Goal: Information Seeking & Learning: Learn about a topic

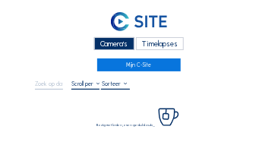
click at [122, 45] on div "Camera's" at bounding box center [114, 43] width 40 height 13
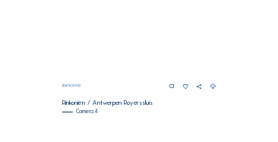
scroll to position [535, 0]
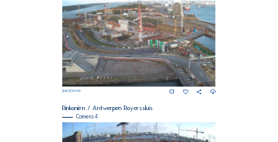
click at [141, 52] on img at bounding box center [139, 43] width 154 height 87
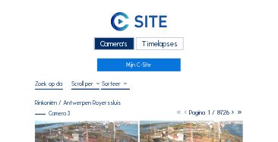
scroll to position [76, 0]
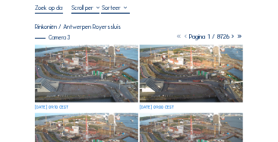
click at [68, 57] on img at bounding box center [86, 74] width 103 height 59
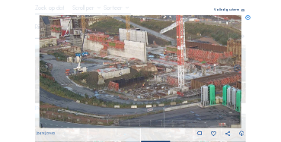
drag, startPoint x: 108, startPoint y: 62, endPoint x: 116, endPoint y: 75, distance: 15.7
click at [116, 75] on img at bounding box center [141, 72] width 202 height 114
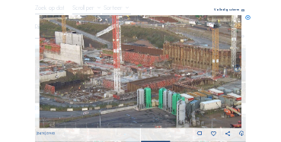
drag, startPoint x: 160, startPoint y: 68, endPoint x: 106, endPoint y: 72, distance: 54.1
click at [106, 72] on img at bounding box center [141, 72] width 202 height 114
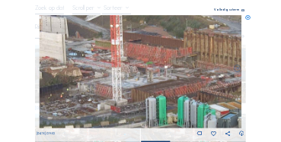
click at [245, 17] on div "Scroll om door de tijd te reizen | Druk op de 'Alt'-knop + scroll om te Zoomen …" at bounding box center [140, 71] width 281 height 142
click at [247, 17] on icon at bounding box center [248, 17] width 5 height 5
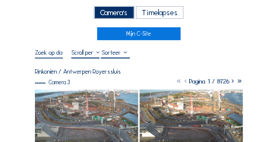
scroll to position [30, 0]
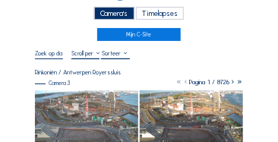
click at [114, 14] on div "Camera's" at bounding box center [114, 13] width 40 height 13
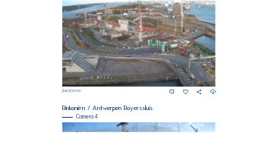
scroll to position [626, 0]
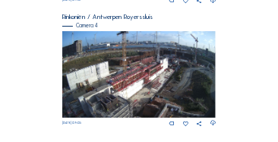
click at [176, 66] on img at bounding box center [139, 74] width 154 height 87
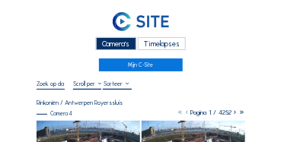
scroll to position [76, 0]
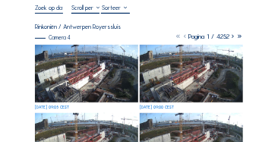
click at [83, 56] on img at bounding box center [86, 74] width 103 height 59
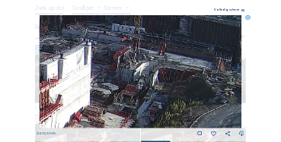
drag, startPoint x: 202, startPoint y: 61, endPoint x: 167, endPoint y: 94, distance: 48.4
click at [167, 94] on img at bounding box center [141, 72] width 202 height 114
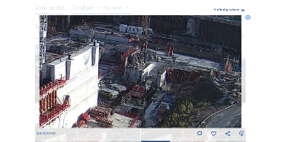
drag, startPoint x: 157, startPoint y: 100, endPoint x: 213, endPoint y: 97, distance: 56.3
click at [214, 97] on img at bounding box center [141, 72] width 202 height 114
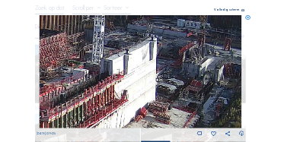
drag, startPoint x: 159, startPoint y: 97, endPoint x: 178, endPoint y: 96, distance: 19.1
click at [192, 90] on img at bounding box center [141, 72] width 202 height 114
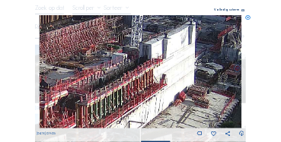
drag, startPoint x: 144, startPoint y: 108, endPoint x: 188, endPoint y: 85, distance: 49.0
click at [188, 85] on img at bounding box center [141, 72] width 202 height 114
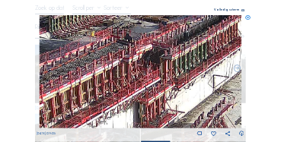
drag, startPoint x: 157, startPoint y: 96, endPoint x: 198, endPoint y: 71, distance: 47.7
click at [216, 59] on img at bounding box center [141, 72] width 202 height 114
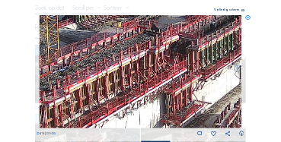
drag, startPoint x: 170, startPoint y: 83, endPoint x: 189, endPoint y: 77, distance: 20.7
click at [189, 77] on img at bounding box center [141, 72] width 202 height 114
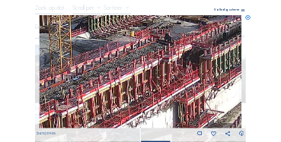
drag, startPoint x: 170, startPoint y: 79, endPoint x: 190, endPoint y: 92, distance: 23.6
click at [190, 92] on img at bounding box center [141, 72] width 202 height 114
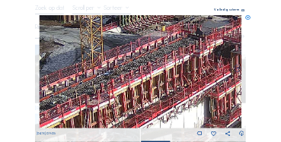
drag, startPoint x: 206, startPoint y: 78, endPoint x: 225, endPoint y: 68, distance: 21.4
click at [227, 68] on img at bounding box center [141, 72] width 202 height 114
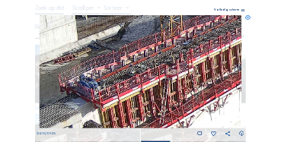
drag, startPoint x: 215, startPoint y: 71, endPoint x: 235, endPoint y: 63, distance: 21.5
click at [235, 63] on img at bounding box center [141, 72] width 202 height 114
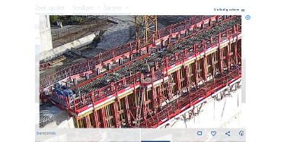
drag, startPoint x: 210, startPoint y: 71, endPoint x: 198, endPoint y: 75, distance: 12.0
click at [198, 75] on img at bounding box center [141, 72] width 202 height 114
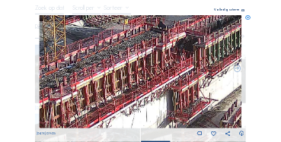
drag, startPoint x: 227, startPoint y: 75, endPoint x: 173, endPoint y: 85, distance: 55.6
click at [133, 90] on img at bounding box center [141, 72] width 202 height 114
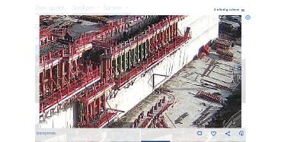
drag, startPoint x: 205, startPoint y: 80, endPoint x: 131, endPoint y: 90, distance: 75.2
click at [131, 90] on img at bounding box center [141, 72] width 202 height 114
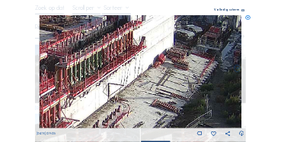
drag, startPoint x: 199, startPoint y: 75, endPoint x: 169, endPoint y: 81, distance: 31.0
click at [169, 81] on img at bounding box center [141, 72] width 202 height 114
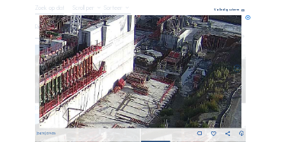
drag, startPoint x: 101, startPoint y: 85, endPoint x: 52, endPoint y: 122, distance: 61.9
click at [49, 126] on img at bounding box center [141, 72] width 202 height 114
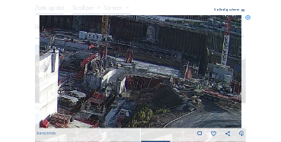
drag, startPoint x: 76, startPoint y: 107, endPoint x: 32, endPoint y: 107, distance: 44.1
click at [32, 107] on div "Scroll om door de tijd te reizen | Druk op de 'Alt'-knop + scroll om te Zoomen …" at bounding box center [140, 71] width 281 height 142
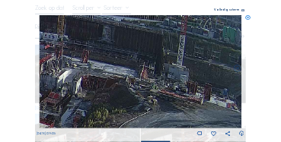
click at [208, 10] on div "Volledig scherm" at bounding box center [221, 11] width 45 height 4
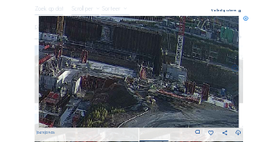
scroll to position [0, 0]
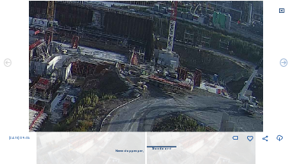
click at [278, 13] on icon at bounding box center [281, 11] width 6 height 6
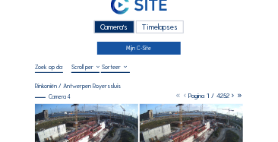
scroll to position [15, 0]
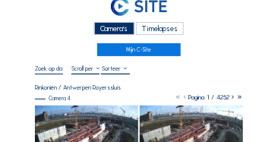
click at [126, 30] on div "Camera's" at bounding box center [114, 28] width 40 height 13
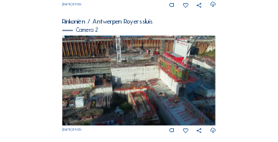
scroll to position [261, 0]
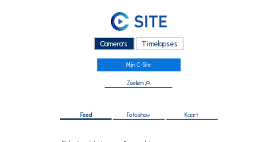
click at [111, 46] on div "Camera's" at bounding box center [114, 43] width 40 height 13
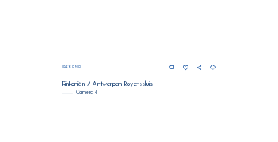
scroll to position [521, 0]
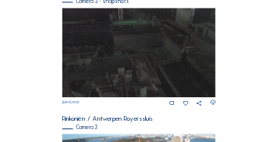
scroll to position [489, 0]
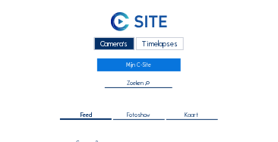
drag, startPoint x: 119, startPoint y: 42, endPoint x: 108, endPoint y: 43, distance: 10.7
click at [119, 42] on div "Camera's" at bounding box center [114, 43] width 40 height 13
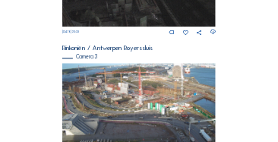
scroll to position [535, 0]
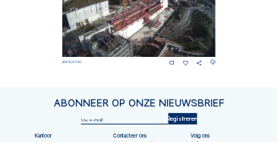
scroll to position [671, 0]
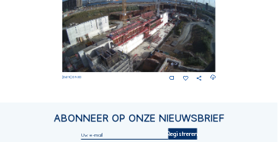
click at [167, 31] on img at bounding box center [139, 29] width 154 height 87
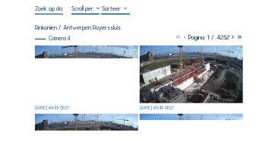
scroll to position [76, 0]
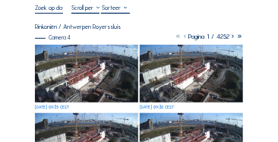
click at [93, 50] on img at bounding box center [86, 74] width 103 height 59
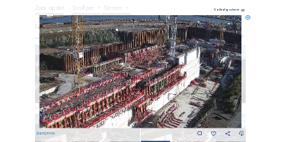
click at [153, 59] on img at bounding box center [141, 72] width 202 height 114
click at [250, 17] on icon at bounding box center [248, 17] width 5 height 5
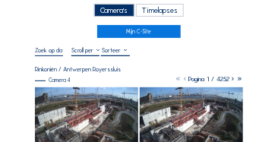
scroll to position [15, 0]
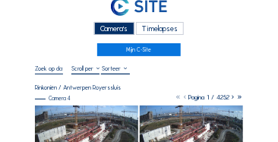
click at [97, 32] on div "Camera's" at bounding box center [114, 28] width 40 height 13
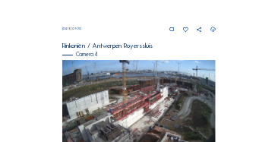
scroll to position [626, 0]
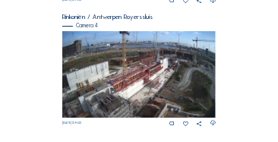
click at [84, 118] on img at bounding box center [139, 74] width 154 height 87
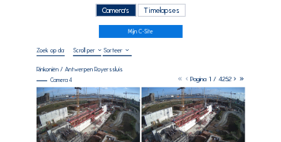
scroll to position [46, 0]
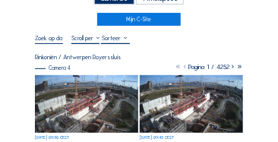
click at [71, 79] on img at bounding box center [86, 104] width 103 height 59
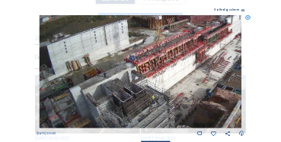
drag, startPoint x: 100, startPoint y: 109, endPoint x: 128, endPoint y: 85, distance: 36.7
click at [146, 62] on img at bounding box center [141, 72] width 202 height 114
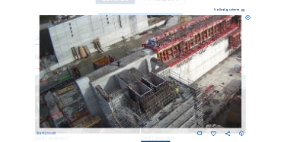
drag, startPoint x: 109, startPoint y: 109, endPoint x: 128, endPoint y: 75, distance: 40.2
click at [128, 75] on img at bounding box center [141, 72] width 202 height 114
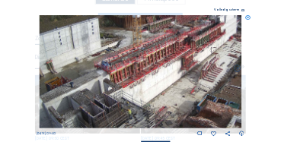
drag, startPoint x: 141, startPoint y: 71, endPoint x: 105, endPoint y: 90, distance: 41.1
click at [105, 90] on img at bounding box center [141, 72] width 202 height 114
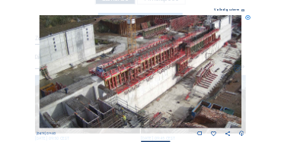
drag, startPoint x: 131, startPoint y: 82, endPoint x: 109, endPoint y: 99, distance: 27.7
click at [109, 99] on img at bounding box center [141, 72] width 202 height 114
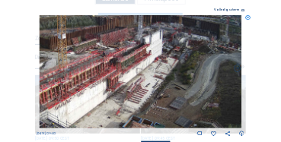
drag, startPoint x: 120, startPoint y: 102, endPoint x: 84, endPoint y: 104, distance: 36.6
click at [84, 104] on img at bounding box center [141, 72] width 202 height 114
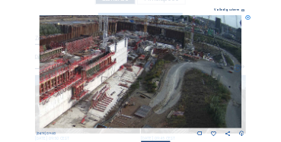
drag, startPoint x: 155, startPoint y: 90, endPoint x: 119, endPoint y: 97, distance: 37.0
click at [104, 99] on img at bounding box center [141, 72] width 202 height 114
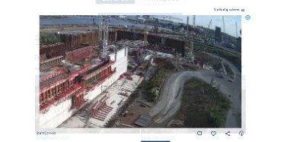
drag, startPoint x: 189, startPoint y: 86, endPoint x: 173, endPoint y: 95, distance: 17.7
click at [173, 95] on img at bounding box center [141, 72] width 202 height 114
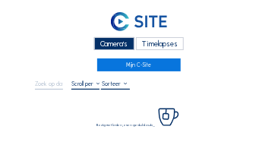
click at [121, 46] on div "Camera's" at bounding box center [114, 43] width 40 height 13
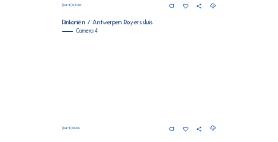
scroll to position [626, 0]
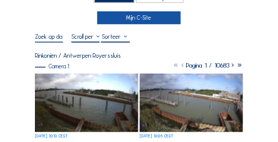
scroll to position [30, 0]
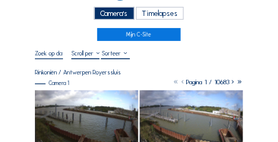
click at [111, 13] on div "Camera's" at bounding box center [114, 13] width 40 height 13
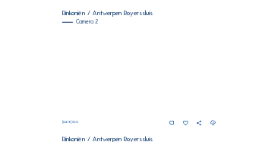
scroll to position [137, 0]
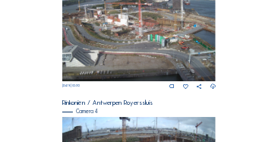
scroll to position [535, 0]
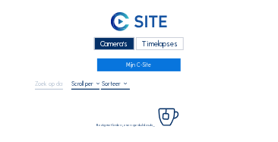
click at [110, 43] on div "Camera's" at bounding box center [114, 43] width 40 height 13
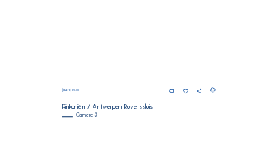
scroll to position [489, 0]
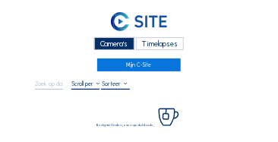
drag, startPoint x: 116, startPoint y: 39, endPoint x: 97, endPoint y: 36, distance: 19.2
click at [116, 39] on div "Camera's" at bounding box center [114, 43] width 40 height 13
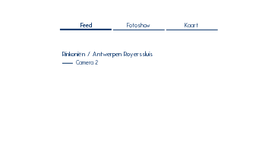
scroll to position [122, 0]
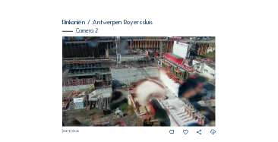
click at [209, 56] on img at bounding box center [139, 81] width 154 height 90
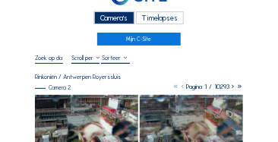
scroll to position [61, 0]
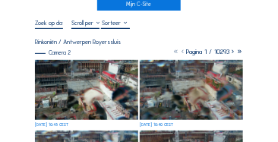
click at [75, 79] on img at bounding box center [86, 90] width 103 height 61
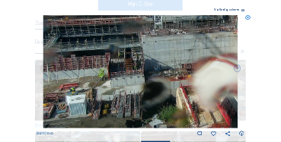
drag, startPoint x: 97, startPoint y: 78, endPoint x: 201, endPoint y: 88, distance: 103.9
click at [201, 88] on img at bounding box center [140, 72] width 194 height 114
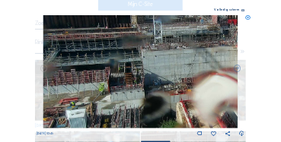
drag, startPoint x: 135, startPoint y: 69, endPoint x: 143, endPoint y: 84, distance: 16.3
click at [143, 84] on img at bounding box center [140, 72] width 194 height 114
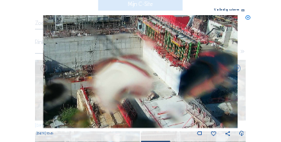
drag, startPoint x: 75, startPoint y: 67, endPoint x: 106, endPoint y: 75, distance: 31.5
click at [71, 65] on img at bounding box center [140, 72] width 194 height 114
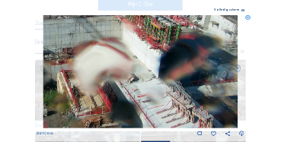
drag, startPoint x: 133, startPoint y: 82, endPoint x: 106, endPoint y: 63, distance: 32.7
click at [107, 64] on img at bounding box center [140, 72] width 194 height 114
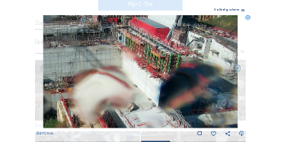
drag, startPoint x: 122, startPoint y: 49, endPoint x: 86, endPoint y: 76, distance: 44.6
click at [84, 79] on img at bounding box center [140, 72] width 194 height 114
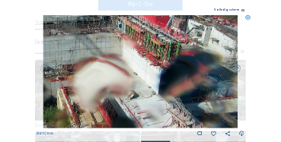
drag, startPoint x: 145, startPoint y: 72, endPoint x: 61, endPoint y: 60, distance: 85.3
click at [61, 60] on img at bounding box center [140, 72] width 194 height 114
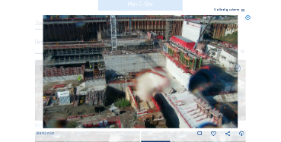
click at [248, 17] on icon at bounding box center [248, 17] width 5 height 5
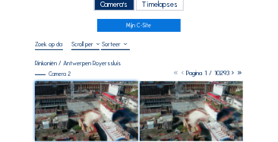
scroll to position [0, 0]
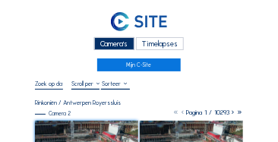
click at [114, 46] on div "Camera's" at bounding box center [114, 43] width 40 height 13
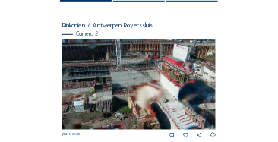
scroll to position [167, 0]
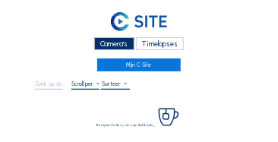
click at [112, 44] on div "Camera's" at bounding box center [114, 43] width 40 height 13
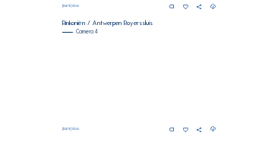
scroll to position [626, 0]
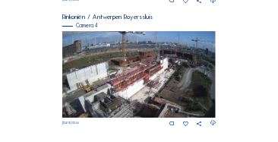
click at [163, 85] on img at bounding box center [139, 74] width 154 height 87
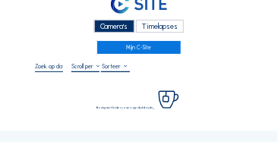
scroll to position [76, 0]
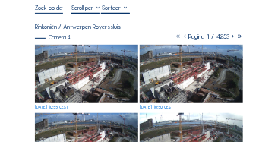
click at [78, 113] on img at bounding box center [86, 142] width 103 height 59
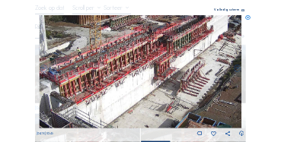
drag, startPoint x: 159, startPoint y: 80, endPoint x: 130, endPoint y: 80, distance: 28.9
click at [130, 80] on img at bounding box center [141, 72] width 202 height 114
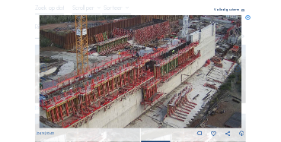
drag, startPoint x: 141, startPoint y: 62, endPoint x: 128, endPoint y: 87, distance: 28.2
click at [128, 87] on img at bounding box center [141, 72] width 202 height 114
drag, startPoint x: 160, startPoint y: 94, endPoint x: 81, endPoint y: 79, distance: 81.1
click at [81, 79] on img at bounding box center [141, 72] width 202 height 114
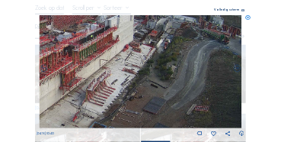
drag, startPoint x: 156, startPoint y: 94, endPoint x: 109, endPoint y: 87, distance: 47.7
click at [109, 87] on img at bounding box center [141, 72] width 202 height 114
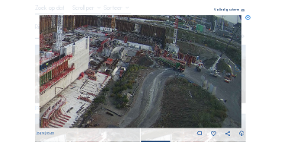
drag, startPoint x: 143, startPoint y: 72, endPoint x: 106, endPoint y: 106, distance: 50.6
click at [106, 107] on img at bounding box center [141, 72] width 202 height 114
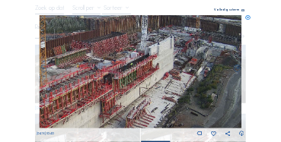
drag, startPoint x: 69, startPoint y: 57, endPoint x: 151, endPoint y: 57, distance: 82.1
click at [151, 57] on img at bounding box center [141, 72] width 202 height 114
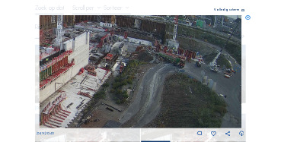
drag, startPoint x: 220, startPoint y: 87, endPoint x: 122, endPoint y: 83, distance: 98.9
click at [122, 83] on img at bounding box center [141, 72] width 202 height 114
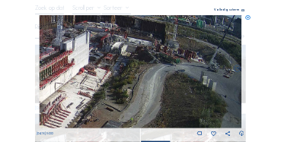
click at [250, 17] on icon at bounding box center [248, 17] width 5 height 5
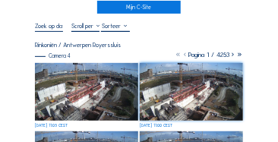
scroll to position [30, 0]
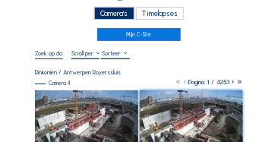
click at [111, 14] on div "Camera's" at bounding box center [114, 13] width 40 height 13
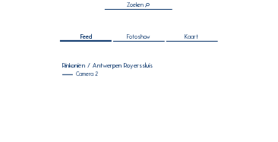
scroll to position [122, 0]
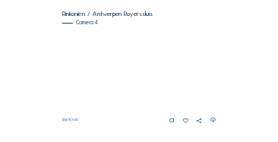
scroll to position [654, 0]
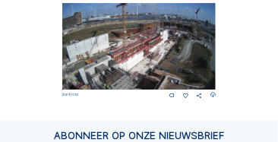
click at [173, 49] on img at bounding box center [139, 46] width 154 height 87
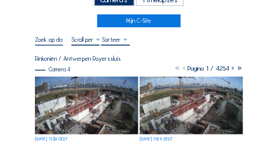
scroll to position [46, 0]
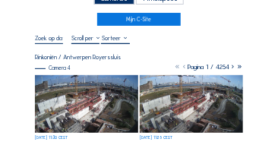
click at [124, 83] on img at bounding box center [86, 104] width 103 height 59
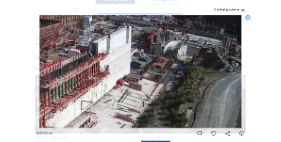
click at [245, 18] on div "Scroll om door de tijd te reizen | Druk op de 'Alt'-[PERSON_NAME] + scroll om t…" at bounding box center [140, 71] width 281 height 142
click at [247, 18] on icon at bounding box center [248, 17] width 5 height 5
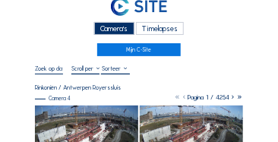
scroll to position [15, 0]
click at [120, 28] on div "Camera's" at bounding box center [114, 28] width 40 height 13
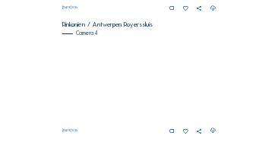
scroll to position [626, 0]
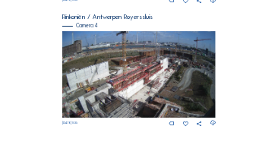
click at [166, 59] on img at bounding box center [139, 74] width 154 height 87
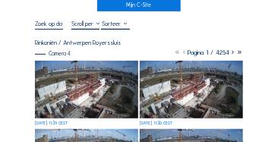
scroll to position [61, 0]
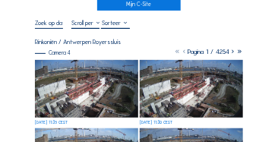
click at [84, 68] on img at bounding box center [86, 89] width 103 height 59
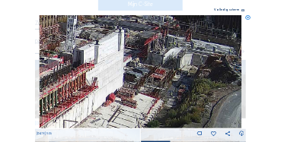
click at [182, 81] on img at bounding box center [141, 72] width 202 height 114
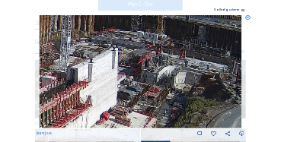
drag, startPoint x: 200, startPoint y: 81, endPoint x: 196, endPoint y: 93, distance: 12.0
click at [196, 93] on img at bounding box center [141, 72] width 202 height 114
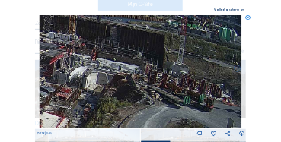
drag, startPoint x: 163, startPoint y: 94, endPoint x: 99, endPoint y: 94, distance: 64.6
click at [99, 94] on img at bounding box center [141, 72] width 202 height 114
click at [249, 19] on icon at bounding box center [248, 17] width 5 height 5
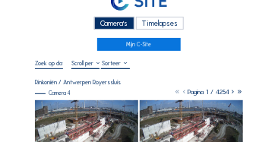
scroll to position [15, 0]
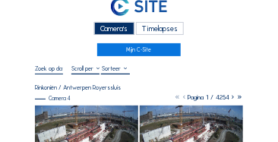
click at [116, 29] on div "Camera's" at bounding box center [114, 28] width 40 height 13
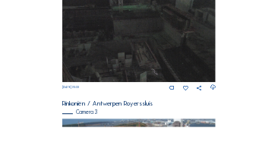
scroll to position [504, 0]
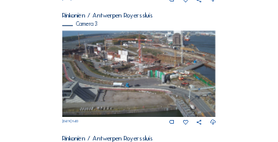
click at [147, 68] on img at bounding box center [139, 73] width 154 height 87
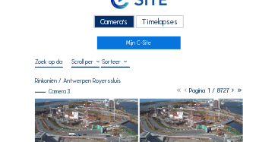
scroll to position [46, 0]
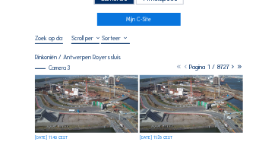
click at [90, 105] on img at bounding box center [86, 104] width 103 height 59
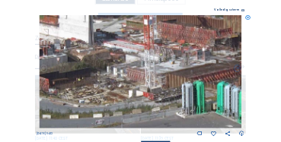
drag, startPoint x: 196, startPoint y: 88, endPoint x: 141, endPoint y: 110, distance: 59.7
click at [141, 110] on img at bounding box center [141, 72] width 202 height 114
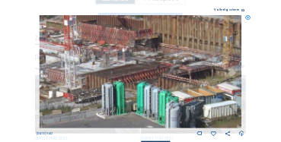
click at [126, 105] on img at bounding box center [141, 72] width 202 height 114
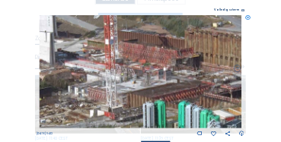
drag, startPoint x: 106, startPoint y: 98, endPoint x: 147, endPoint y: 117, distance: 45.2
click at [147, 117] on img at bounding box center [141, 72] width 202 height 114
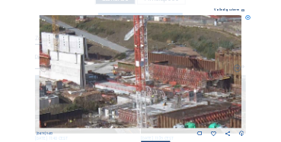
drag, startPoint x: 141, startPoint y: 101, endPoint x: 169, endPoint y: 120, distance: 34.0
click at [169, 120] on img at bounding box center [141, 72] width 202 height 114
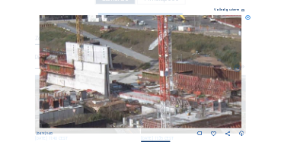
drag, startPoint x: 174, startPoint y: 119, endPoint x: 186, endPoint y: 122, distance: 11.8
click at [186, 122] on img at bounding box center [141, 72] width 202 height 114
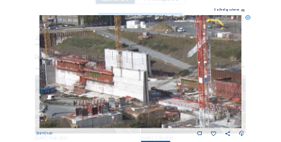
drag, startPoint x: 160, startPoint y: 109, endPoint x: 181, endPoint y: 113, distance: 20.8
click at [181, 113] on img at bounding box center [141, 72] width 202 height 114
click at [248, 17] on icon at bounding box center [248, 17] width 5 height 5
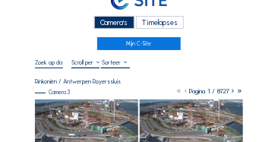
scroll to position [0, 0]
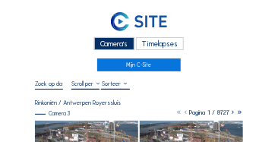
click at [98, 49] on div "Camera's" at bounding box center [114, 43] width 40 height 13
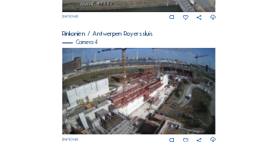
scroll to position [626, 0]
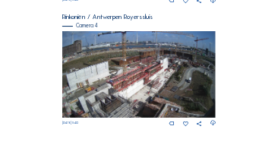
click at [128, 87] on img at bounding box center [139, 74] width 154 height 87
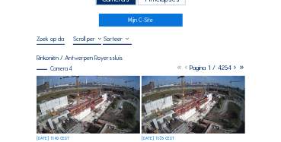
scroll to position [46, 0]
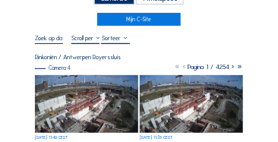
click at [95, 87] on img at bounding box center [86, 104] width 103 height 59
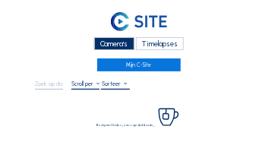
click at [110, 42] on div "Camera's" at bounding box center [114, 43] width 40 height 13
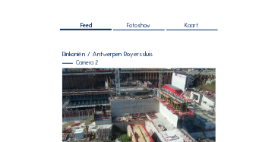
scroll to position [91, 0]
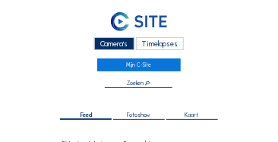
click at [109, 46] on div "Camera's" at bounding box center [114, 43] width 40 height 13
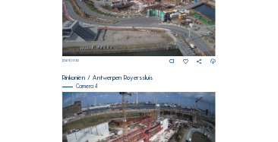
scroll to position [474, 0]
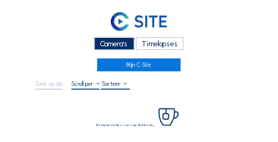
drag, startPoint x: 111, startPoint y: 44, endPoint x: 103, endPoint y: 43, distance: 8.4
click at [111, 45] on div "Camera's" at bounding box center [114, 43] width 40 height 13
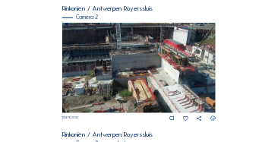
scroll to position [152, 0]
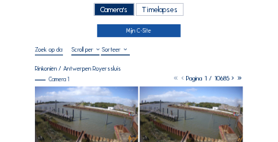
scroll to position [30, 0]
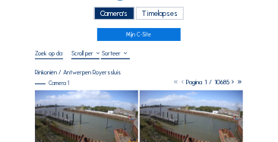
click at [116, 15] on div "Camera's" at bounding box center [114, 13] width 40 height 13
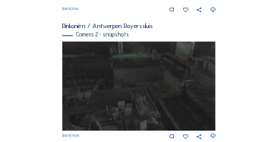
scroll to position [306, 0]
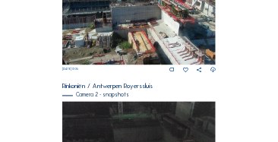
click at [170, 27] on img at bounding box center [139, 20] width 154 height 90
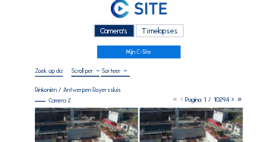
scroll to position [30, 0]
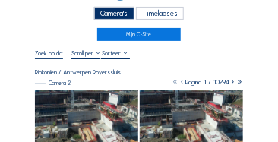
click at [81, 95] on img at bounding box center [86, 120] width 103 height 61
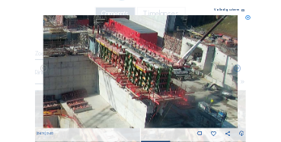
drag, startPoint x: 176, startPoint y: 91, endPoint x: 73, endPoint y: 79, distance: 103.4
click at [39, 91] on div "[DATE] 12:40" at bounding box center [140, 76] width 208 height 122
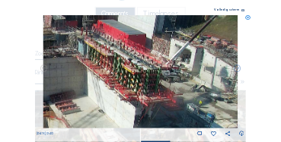
drag, startPoint x: 130, startPoint y: 84, endPoint x: 43, endPoint y: 84, distance: 86.7
click at [44, 84] on img at bounding box center [140, 72] width 194 height 114
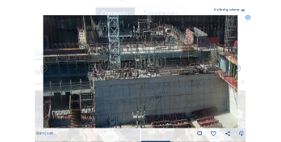
drag, startPoint x: 57, startPoint y: 71, endPoint x: 194, endPoint y: 84, distance: 137.5
click at [195, 85] on img at bounding box center [140, 72] width 194 height 114
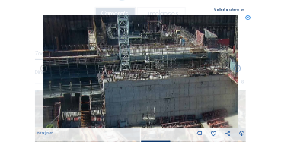
drag, startPoint x: 144, startPoint y: 79, endPoint x: 202, endPoint y: 81, distance: 57.8
click at [227, 81] on img at bounding box center [140, 72] width 194 height 114
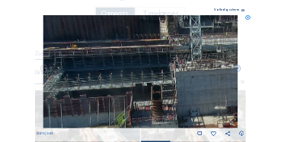
drag, startPoint x: 152, startPoint y: 86, endPoint x: 180, endPoint y: 73, distance: 31.0
click at [180, 73] on img at bounding box center [140, 72] width 194 height 114
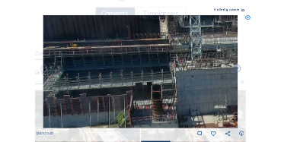
drag, startPoint x: 137, startPoint y: 89, endPoint x: 151, endPoint y: 73, distance: 21.5
click at [151, 73] on img at bounding box center [140, 72] width 194 height 114
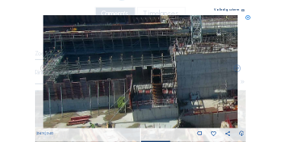
click at [154, 87] on img at bounding box center [140, 72] width 194 height 114
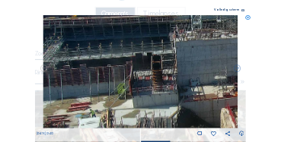
drag, startPoint x: 126, startPoint y: 91, endPoint x: 200, endPoint y: 81, distance: 74.5
click at [200, 81] on img at bounding box center [140, 72] width 194 height 114
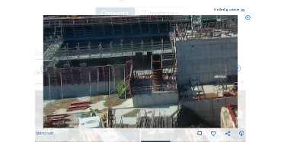
click at [248, 18] on icon at bounding box center [248, 17] width 5 height 5
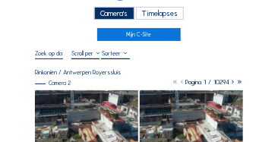
click at [126, 13] on div "Camera's" at bounding box center [114, 13] width 40 height 13
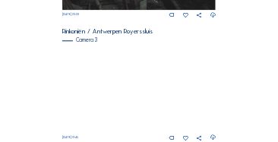
scroll to position [489, 0]
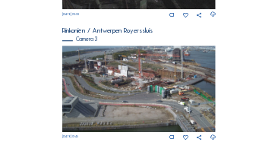
click at [150, 78] on img at bounding box center [139, 89] width 154 height 87
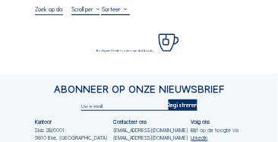
scroll to position [76, 0]
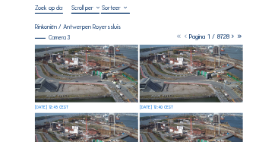
click at [78, 79] on img at bounding box center [86, 74] width 103 height 59
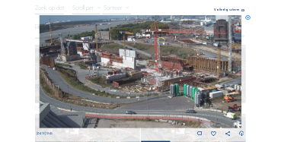
drag, startPoint x: 113, startPoint y: 66, endPoint x: 129, endPoint y: 104, distance: 41.2
click at [129, 104] on img at bounding box center [141, 72] width 202 height 114
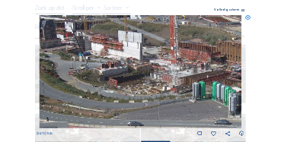
click at [250, 18] on icon at bounding box center [248, 17] width 5 height 5
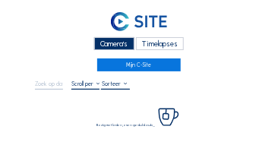
click at [121, 47] on div "Camera's" at bounding box center [114, 43] width 40 height 13
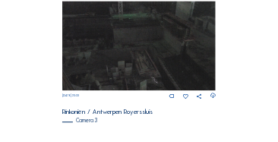
scroll to position [458, 0]
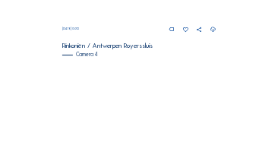
scroll to position [632, 0]
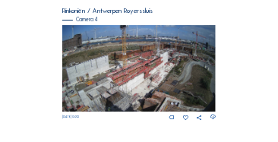
click at [141, 87] on img at bounding box center [139, 68] width 154 height 87
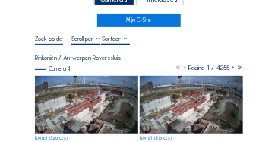
scroll to position [46, 0]
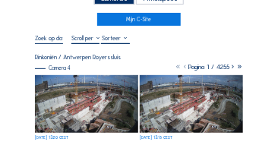
click at [77, 89] on img at bounding box center [86, 104] width 103 height 59
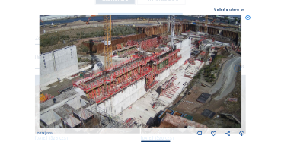
drag, startPoint x: 89, startPoint y: 104, endPoint x: 62, endPoint y: 122, distance: 32.3
click at [62, 122] on img at bounding box center [141, 72] width 202 height 114
click at [252, 16] on div "Scroll om door de tijd te reizen | Druk op de 'Alt'-knop + scroll om te Zoomen …" at bounding box center [140, 71] width 281 height 142
click at [244, 16] on div "Scroll om door de tijd te reizen | Druk op de 'Alt'-knop + scroll om te Zoomen …" at bounding box center [140, 71] width 281 height 142
click at [250, 19] on icon at bounding box center [248, 17] width 5 height 5
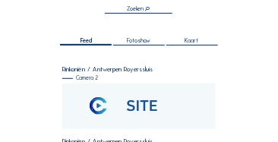
scroll to position [76, 0]
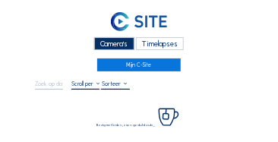
click at [112, 46] on div "Camera's" at bounding box center [114, 43] width 40 height 13
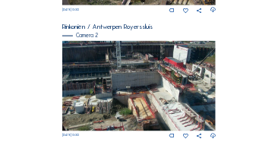
scroll to position [291, 0]
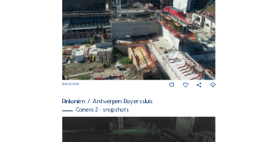
click at [130, 19] on img at bounding box center [139, 35] width 154 height 90
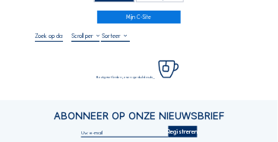
scroll to position [61, 0]
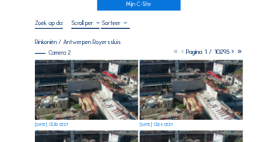
click at [87, 65] on img at bounding box center [86, 90] width 103 height 61
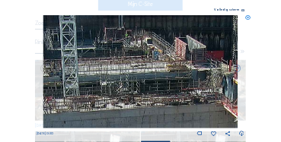
drag, startPoint x: 162, startPoint y: 37, endPoint x: 167, endPoint y: 44, distance: 8.2
click at [167, 44] on img at bounding box center [140, 72] width 194 height 114
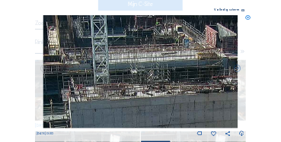
drag, startPoint x: 171, startPoint y: 46, endPoint x: 214, endPoint y: 26, distance: 47.3
click at [214, 26] on img at bounding box center [140, 72] width 194 height 114
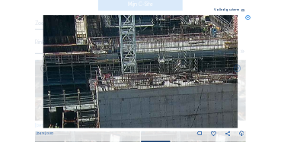
drag, startPoint x: 115, startPoint y: 66, endPoint x: 133, endPoint y: 76, distance: 20.8
click at [133, 76] on img at bounding box center [140, 72] width 194 height 114
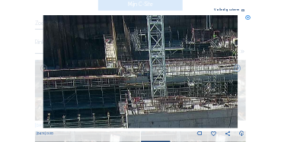
drag, startPoint x: 119, startPoint y: 65, endPoint x: 134, endPoint y: 81, distance: 21.5
click at [134, 81] on img at bounding box center [140, 72] width 194 height 114
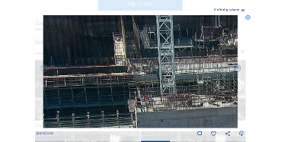
drag, startPoint x: 141, startPoint y: 83, endPoint x: 165, endPoint y: 84, distance: 23.6
click at [198, 68] on img at bounding box center [140, 72] width 194 height 114
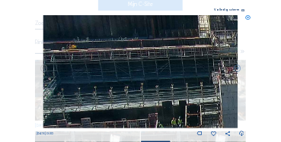
click at [186, 74] on img at bounding box center [140, 72] width 194 height 114
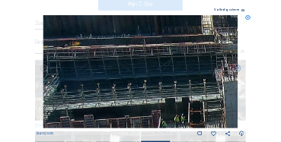
drag, startPoint x: 123, startPoint y: 80, endPoint x: 179, endPoint y: 70, distance: 56.4
click at [179, 70] on img at bounding box center [140, 72] width 194 height 114
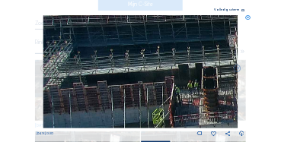
drag, startPoint x: 126, startPoint y: 88, endPoint x: 152, endPoint y: 71, distance: 30.8
click at [145, 57] on img at bounding box center [140, 72] width 194 height 114
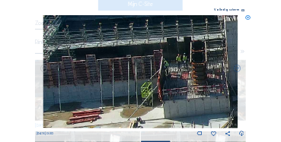
drag, startPoint x: 178, startPoint y: 93, endPoint x: 168, endPoint y: 78, distance: 18.1
click at [168, 78] on img at bounding box center [140, 72] width 194 height 114
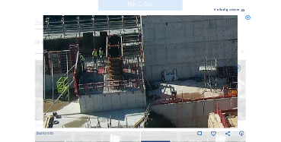
drag, startPoint x: 160, startPoint y: 84, endPoint x: 128, endPoint y: 82, distance: 32.0
click at [128, 82] on img at bounding box center [140, 72] width 194 height 114
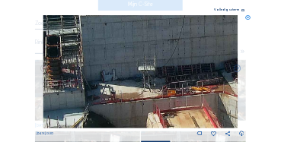
drag, startPoint x: 195, startPoint y: 87, endPoint x: 141, endPoint y: 87, distance: 54.0
click at [128, 87] on img at bounding box center [140, 72] width 194 height 114
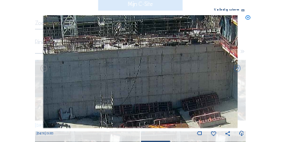
drag, startPoint x: 198, startPoint y: 74, endPoint x: 170, endPoint y: 104, distance: 40.9
click at [161, 113] on img at bounding box center [140, 72] width 194 height 114
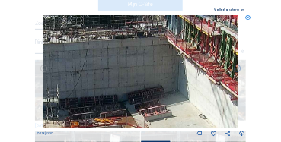
drag, startPoint x: 211, startPoint y: 84, endPoint x: 158, endPoint y: 77, distance: 52.9
click at [158, 77] on img at bounding box center [140, 72] width 194 height 114
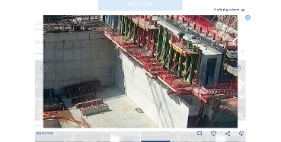
click at [129, 76] on img at bounding box center [140, 72] width 194 height 114
drag, startPoint x: 192, startPoint y: 97, endPoint x: 158, endPoint y: 85, distance: 36.3
click at [158, 85] on img at bounding box center [140, 72] width 194 height 114
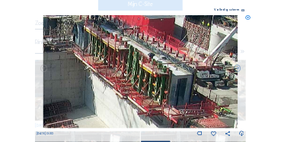
drag, startPoint x: 157, startPoint y: 57, endPoint x: 162, endPoint y: 90, distance: 33.0
click at [162, 90] on img at bounding box center [140, 72] width 194 height 114
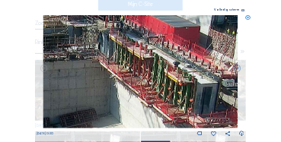
drag, startPoint x: 153, startPoint y: 85, endPoint x: 170, endPoint y: 90, distance: 18.3
click at [170, 90] on img at bounding box center [140, 72] width 194 height 114
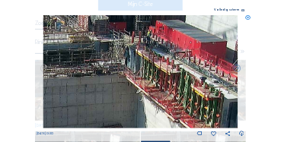
drag, startPoint x: 147, startPoint y: 81, endPoint x: 172, endPoint y: 95, distance: 29.0
click at [172, 95] on img at bounding box center [140, 72] width 194 height 114
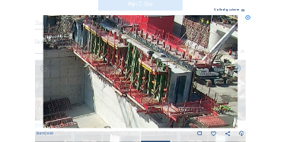
drag, startPoint x: 168, startPoint y: 84, endPoint x: 119, endPoint y: 59, distance: 54.7
click at [119, 59] on img at bounding box center [140, 72] width 194 height 114
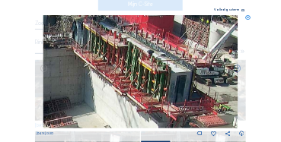
drag, startPoint x: 182, startPoint y: 97, endPoint x: 140, endPoint y: 73, distance: 48.7
click at [140, 73] on img at bounding box center [140, 72] width 194 height 114
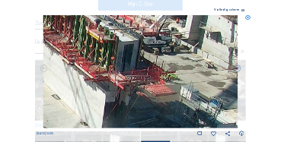
drag, startPoint x: 205, startPoint y: 104, endPoint x: 179, endPoint y: 84, distance: 33.2
click at [179, 84] on img at bounding box center [140, 72] width 194 height 114
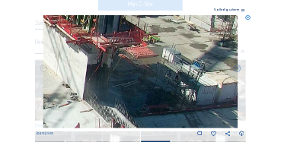
click at [187, 81] on img at bounding box center [140, 72] width 194 height 114
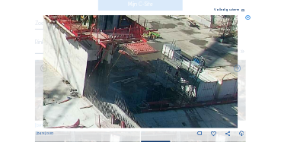
drag, startPoint x: 217, startPoint y: 113, endPoint x: 207, endPoint y: 93, distance: 22.5
click at [207, 93] on img at bounding box center [140, 72] width 194 height 114
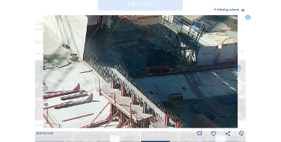
drag, startPoint x: 211, startPoint y: 111, endPoint x: 207, endPoint y: 84, distance: 27.6
click at [207, 84] on img at bounding box center [140, 72] width 194 height 114
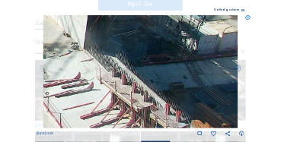
click at [210, 81] on img at bounding box center [140, 72] width 194 height 114
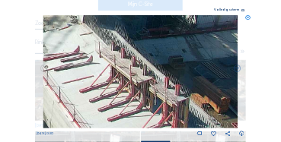
drag, startPoint x: 217, startPoint y: 100, endPoint x: 212, endPoint y: 81, distance: 19.5
click at [212, 82] on img at bounding box center [140, 72] width 194 height 114
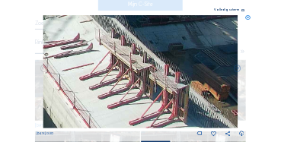
drag, startPoint x: 218, startPoint y: 103, endPoint x: 213, endPoint y: 89, distance: 15.4
click at [213, 89] on img at bounding box center [140, 72] width 194 height 114
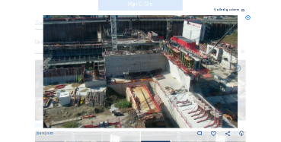
click at [248, 17] on icon at bounding box center [248, 17] width 5 height 5
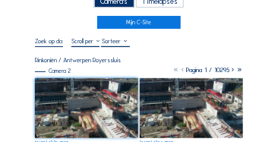
scroll to position [0, 0]
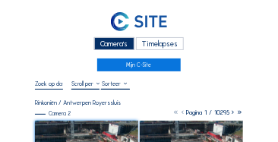
click at [112, 39] on div "Camera's" at bounding box center [114, 43] width 40 height 13
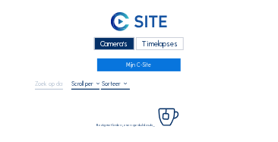
click at [120, 47] on div "Camera's" at bounding box center [114, 43] width 40 height 13
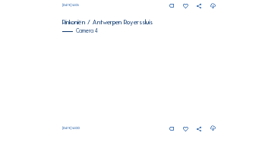
scroll to position [626, 0]
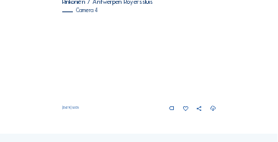
scroll to position [641, 0]
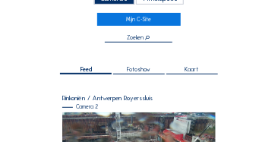
scroll to position [46, 0]
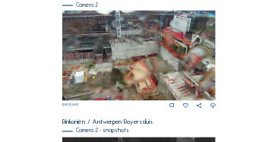
scroll to position [269, 0]
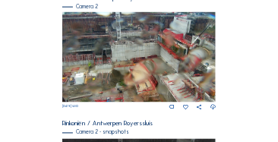
click at [176, 92] on img at bounding box center [139, 57] width 154 height 90
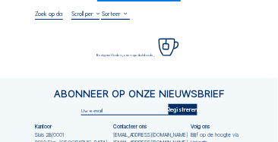
scroll to position [76, 0]
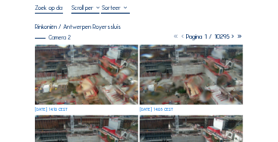
click at [59, 57] on img at bounding box center [86, 75] width 103 height 61
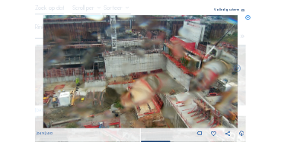
click at [249, 17] on icon at bounding box center [248, 17] width 5 height 5
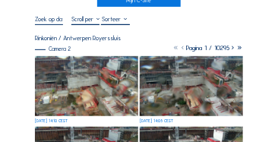
scroll to position [46, 0]
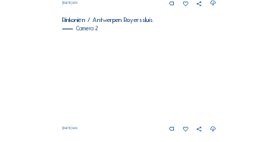
scroll to position [262, 0]
